Goal: Information Seeking & Learning: Learn about a topic

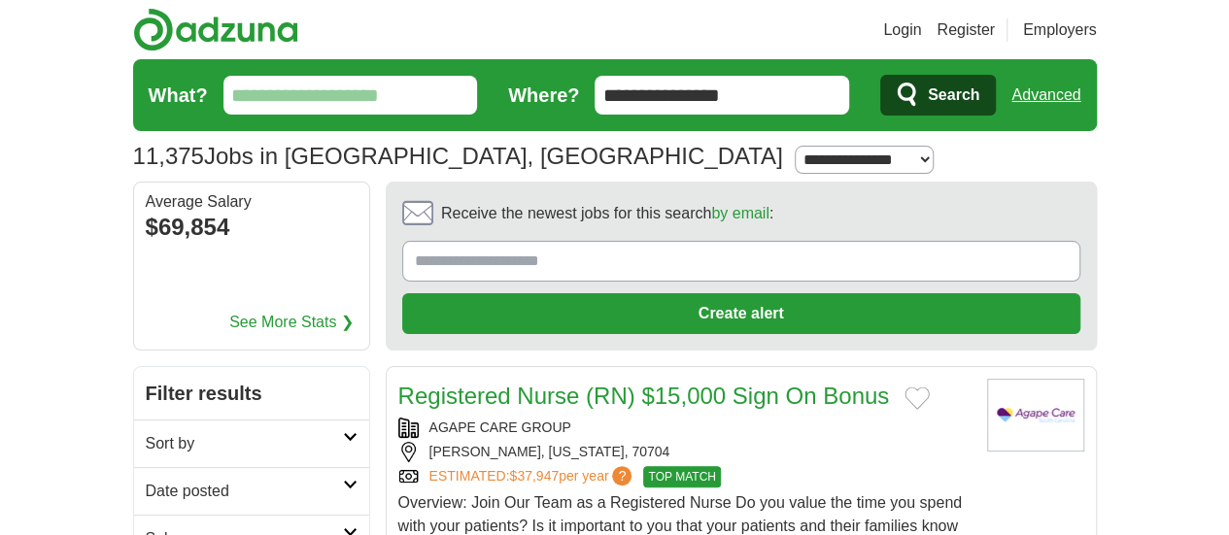
click at [264, 98] on input "What?" at bounding box center [350, 95] width 254 height 39
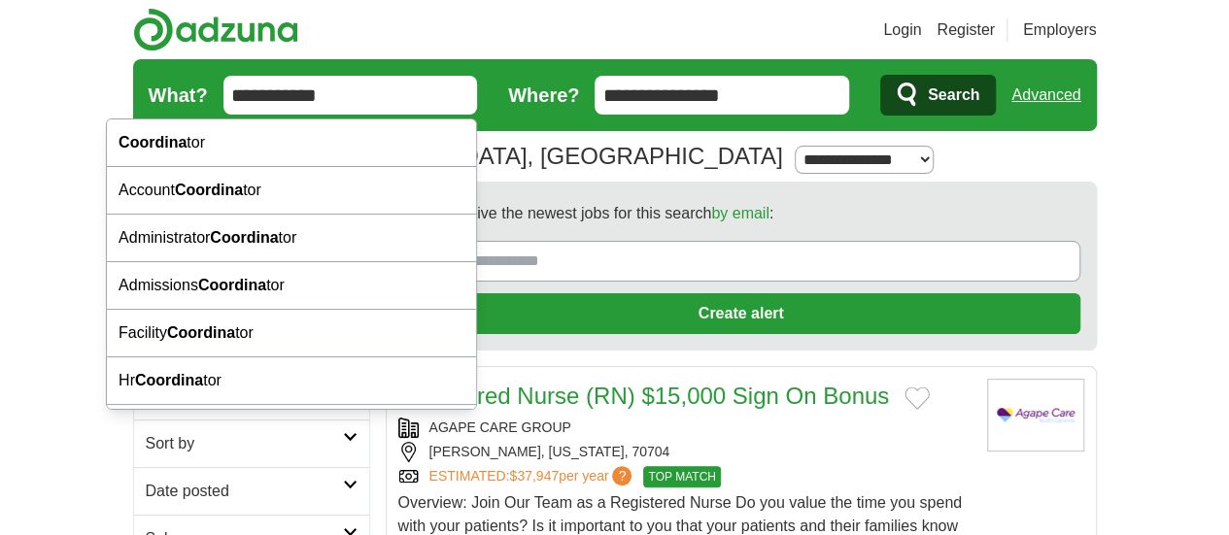
type input "**********"
click at [880, 75] on button "Search" at bounding box center [938, 95] width 116 height 41
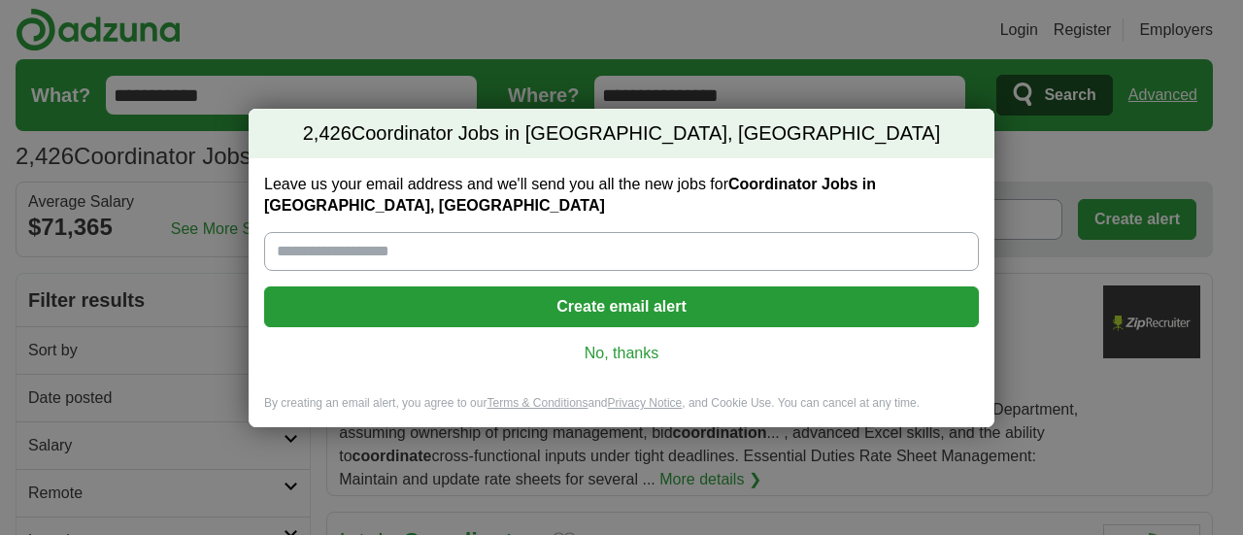
click at [605, 353] on link "No, thanks" at bounding box center [622, 353] width 684 height 21
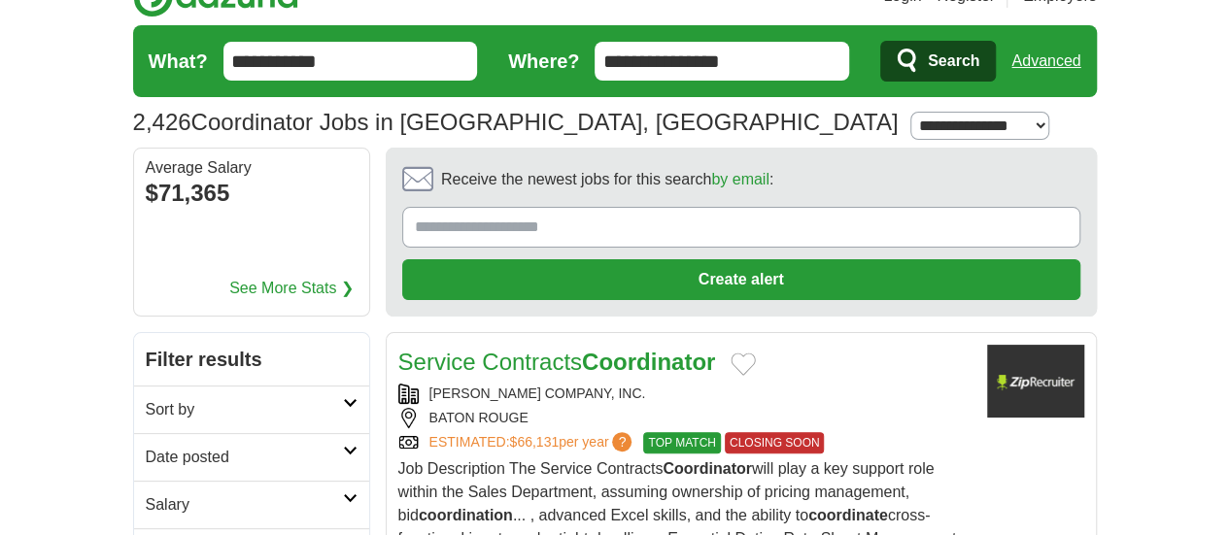
scroll to position [33, 0]
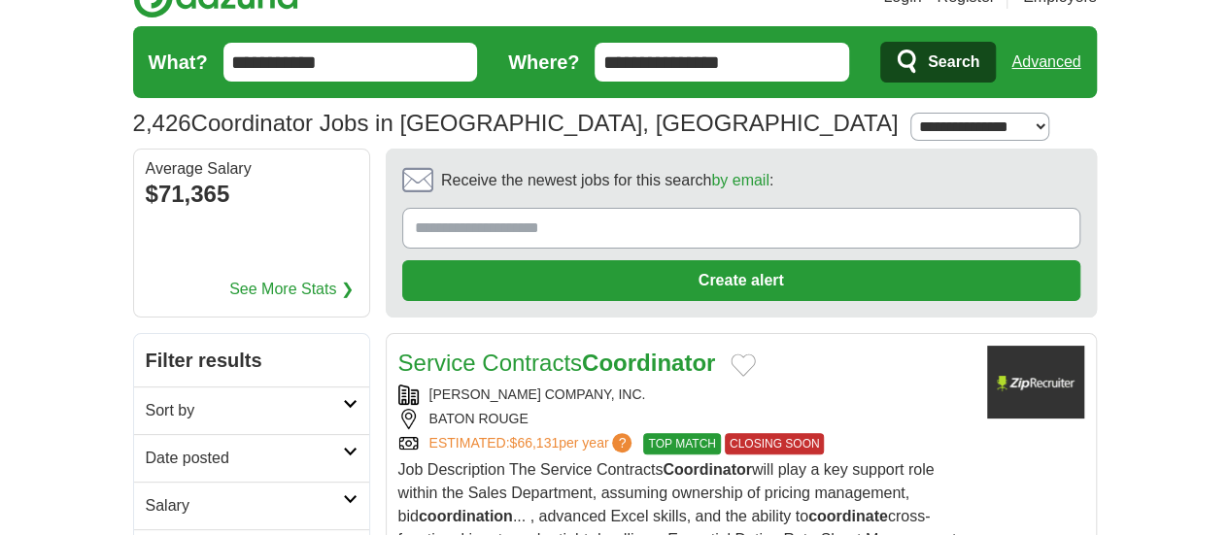
click at [643, 433] on span "TOP MATCH" at bounding box center [681, 443] width 77 height 21
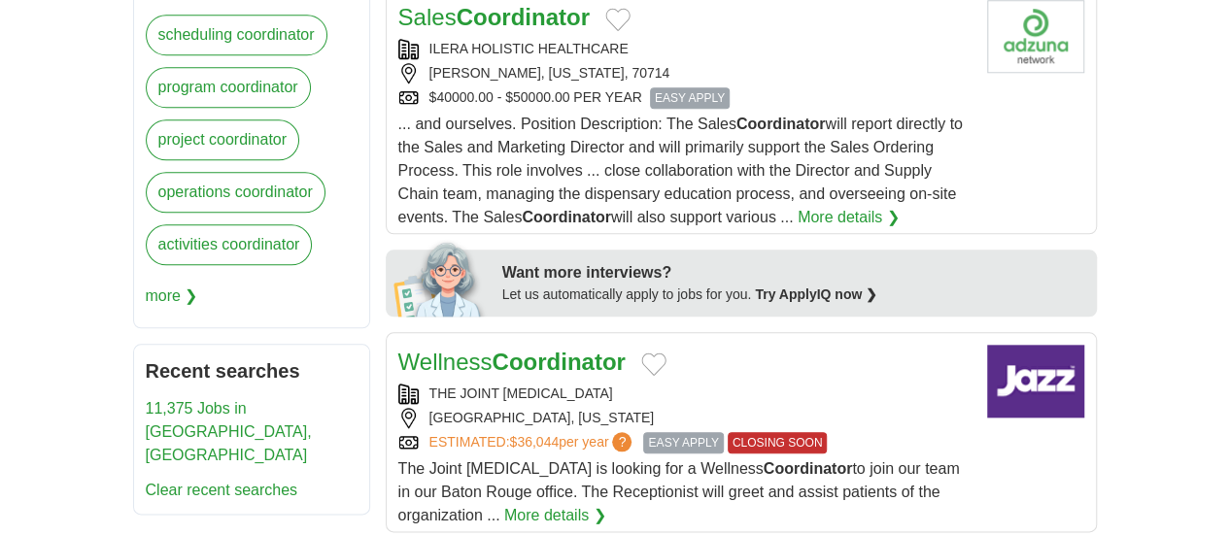
scroll to position [0, 0]
